Goal: Information Seeking & Learning: Learn about a topic

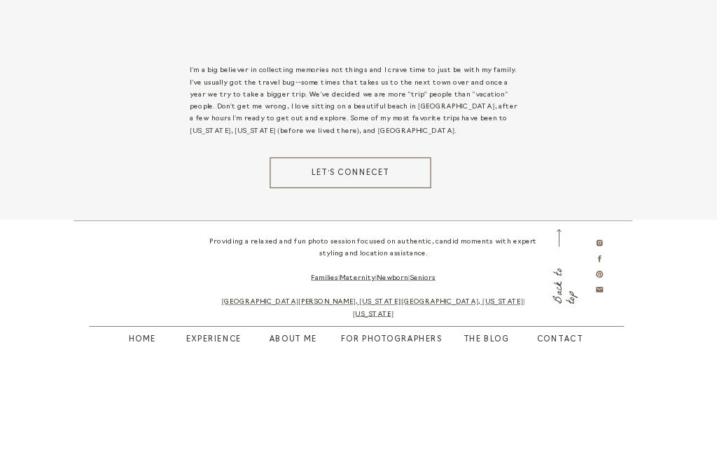
scroll to position [1591, 0]
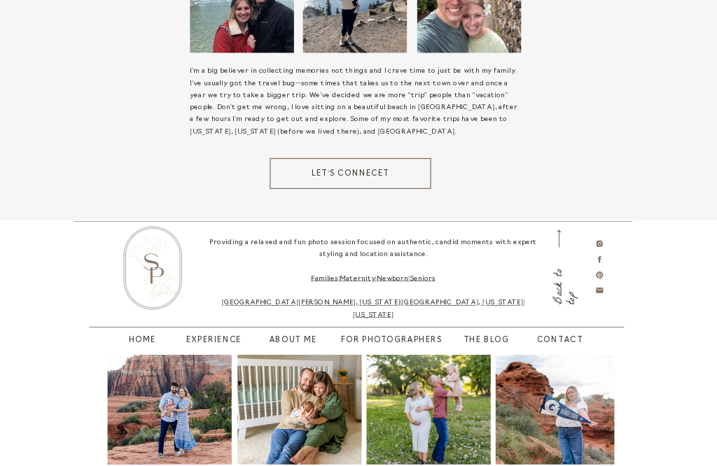
click at [209, 344] on nav "Experience" at bounding box center [214, 342] width 61 height 13
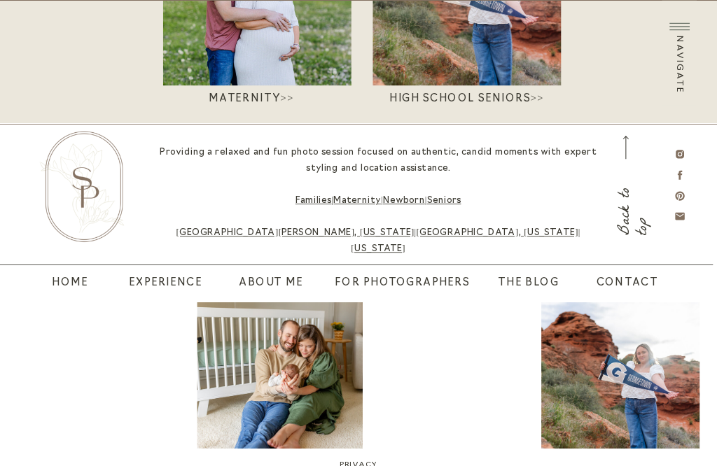
scroll to position [495, 0]
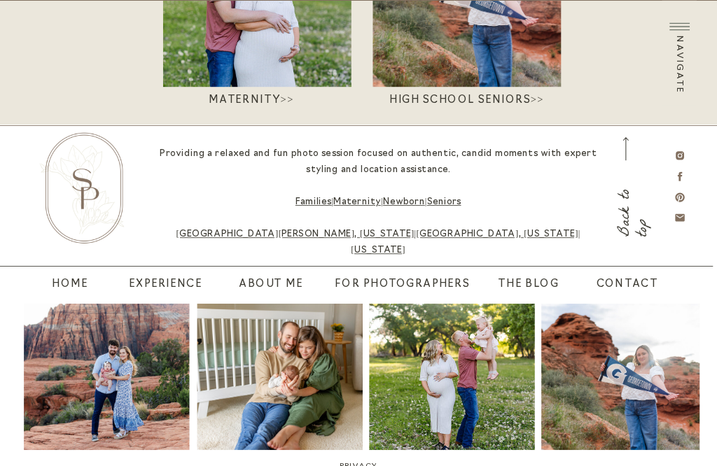
click at [55, 282] on nav "home" at bounding box center [67, 285] width 30 height 17
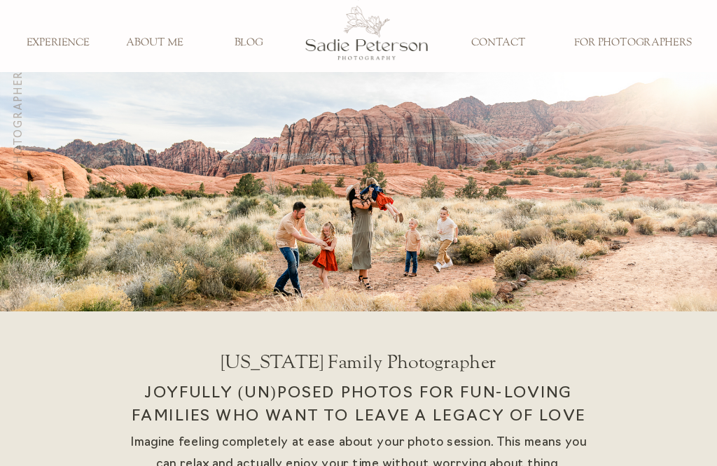
click at [654, 43] on h3 "FOR PHOTOGRAPHERS" at bounding box center [633, 42] width 134 height 13
